Goal: Information Seeking & Learning: Find specific fact

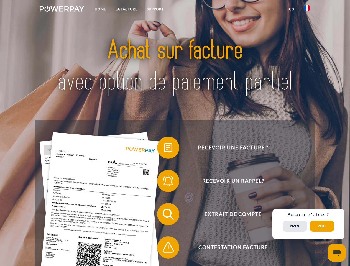
click at [62, 10] on img at bounding box center [62, 9] width 45 height 6
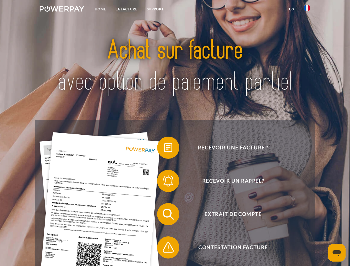
click at [307, 10] on img at bounding box center [307, 8] width 7 height 7
click at [292, 9] on link "CG" at bounding box center [292, 9] width 15 height 10
click at [164, 149] on span at bounding box center [160, 148] width 28 height 28
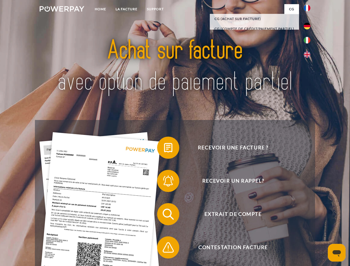
click at [164, 182] on span at bounding box center [160, 181] width 28 height 28
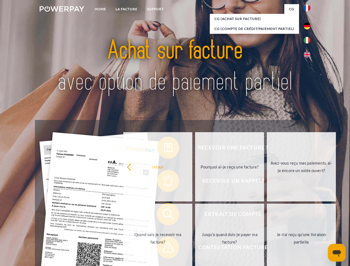
click at [195, 216] on link "Jusqu'à quand dois-je payer ma facture?" at bounding box center [229, 238] width 69 height 69
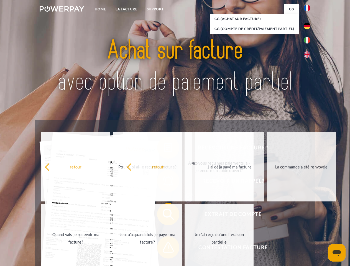
click at [164, 249] on span at bounding box center [160, 248] width 28 height 28
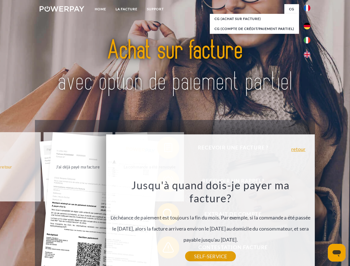
click at [309, 224] on div "Recevoir une facture ? Recevoir un rappel? Extrait de compte retour" at bounding box center [175, 231] width 280 height 222
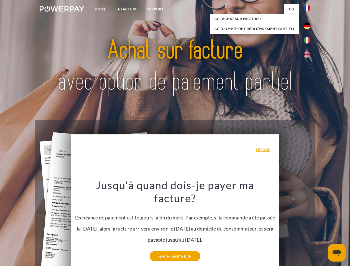
click at [295, 226] on span "Extrait de compte" at bounding box center [233, 214] width 136 height 22
click at [322, 226] on header "Home LA FACTURE Support" at bounding box center [175, 191] width 350 height 383
